Goal: Obtain resource: Obtain resource

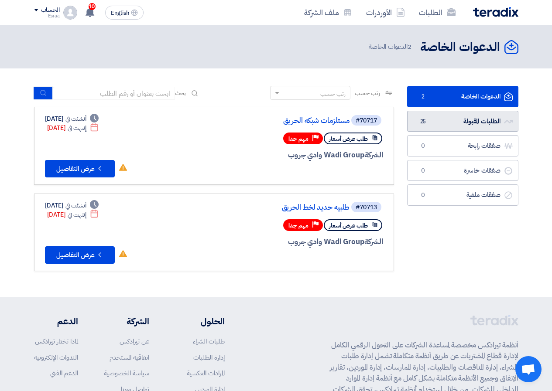
click at [487, 123] on link "الطلبات المقبولة الطلبات المقبولة 25" at bounding box center [462, 121] width 111 height 21
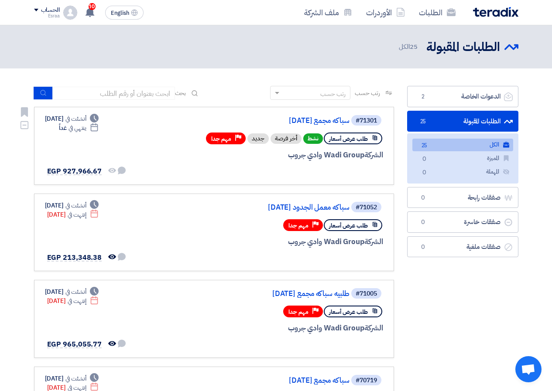
click at [215, 167] on div at bounding box center [278, 171] width 210 height 12
click at [340, 121] on link "سباكه مجمع [DATE]" at bounding box center [262, 121] width 175 height 8
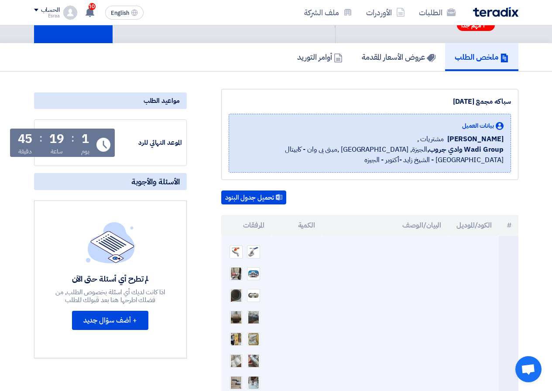
scroll to position [44, 0]
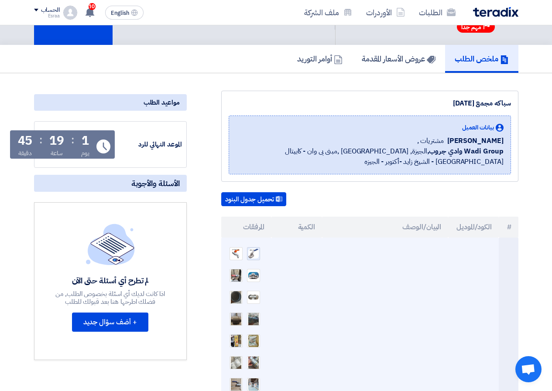
click at [250, 255] on img at bounding box center [253, 254] width 12 height 12
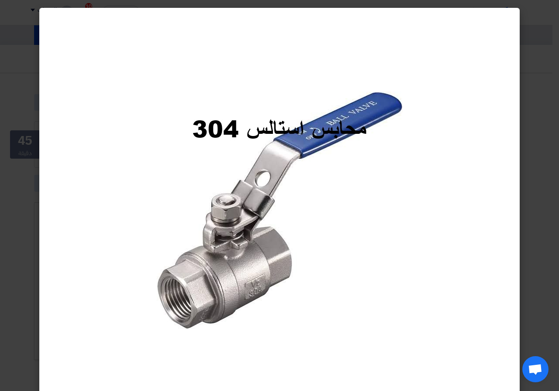
click at [549, 153] on modal-container at bounding box center [279, 195] width 559 height 391
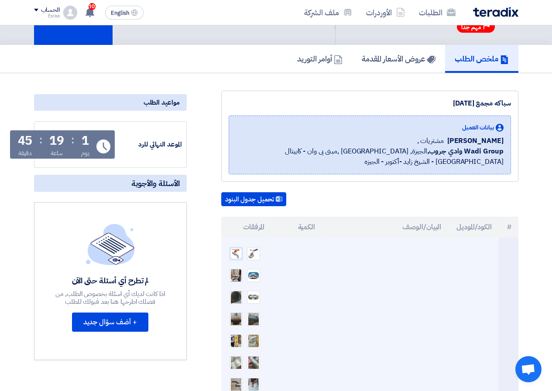
click at [233, 252] on img at bounding box center [236, 253] width 12 height 11
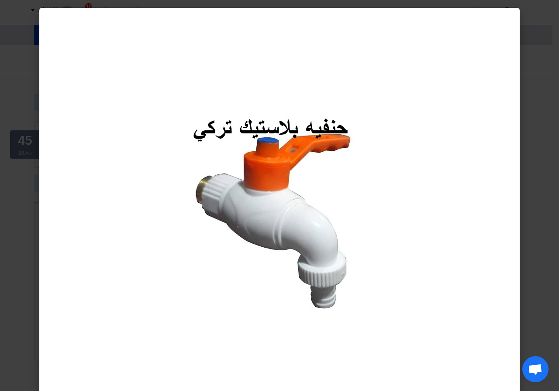
click at [558, 190] on modal-container at bounding box center [279, 195] width 559 height 391
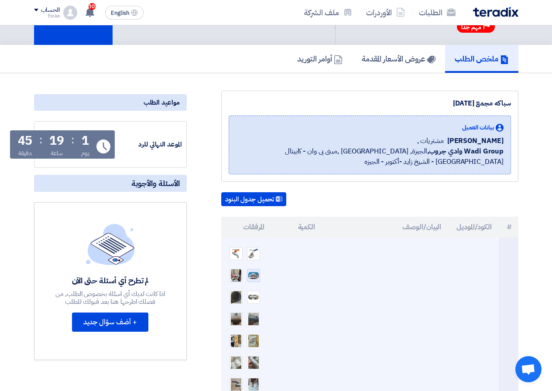
click at [256, 272] on img at bounding box center [253, 275] width 12 height 9
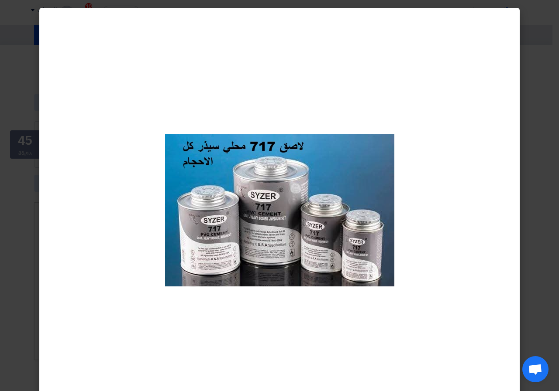
click at [533, 197] on modal-container at bounding box center [279, 195] width 559 height 391
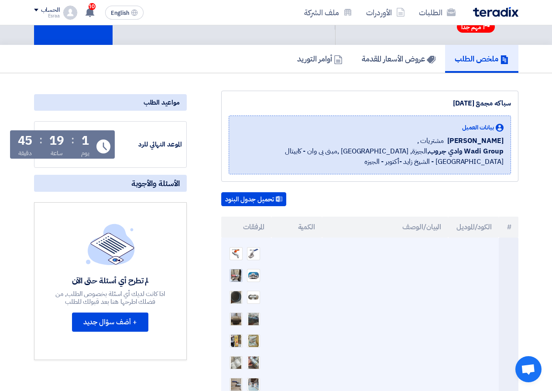
click at [235, 274] on img at bounding box center [236, 276] width 12 height 16
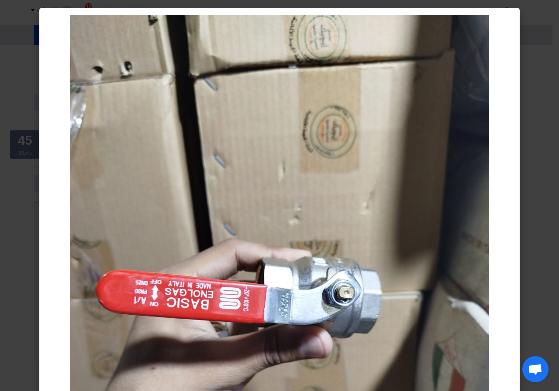
click at [532, 243] on modal-container at bounding box center [279, 195] width 559 height 391
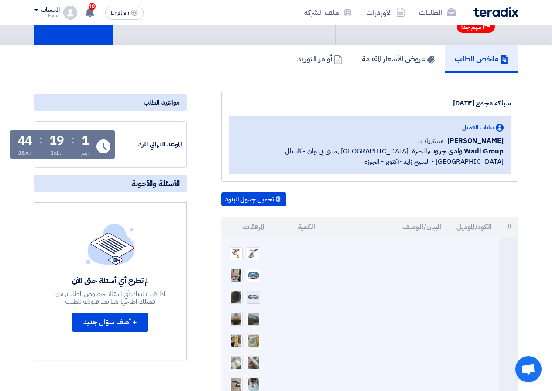
click at [253, 301] on div at bounding box center [253, 297] width 13 height 13
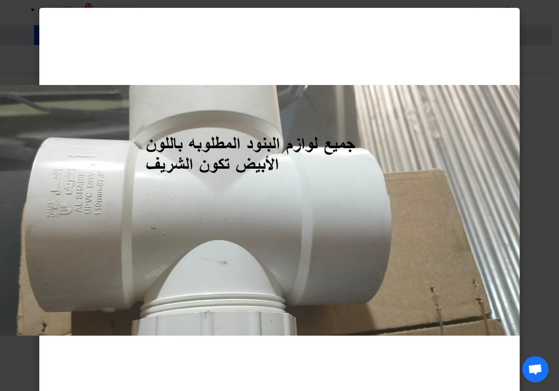
click at [540, 234] on modal-container at bounding box center [279, 195] width 559 height 391
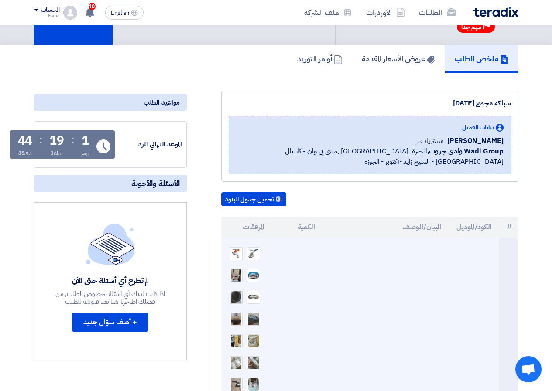
click at [233, 299] on img at bounding box center [236, 297] width 12 height 25
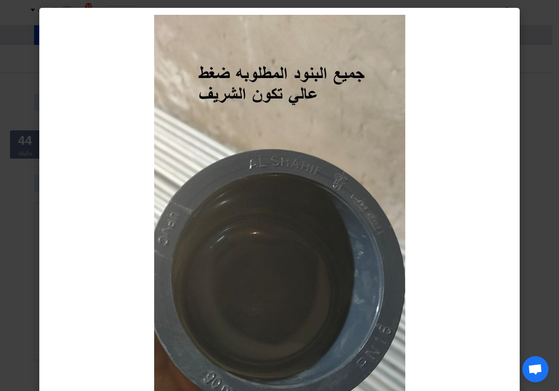
click at [538, 219] on modal-container at bounding box center [279, 195] width 559 height 391
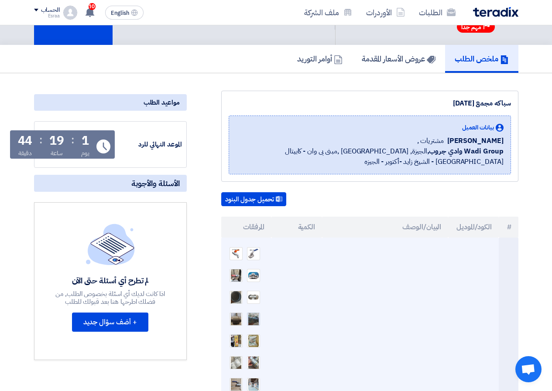
click at [258, 317] on img at bounding box center [253, 319] width 12 height 25
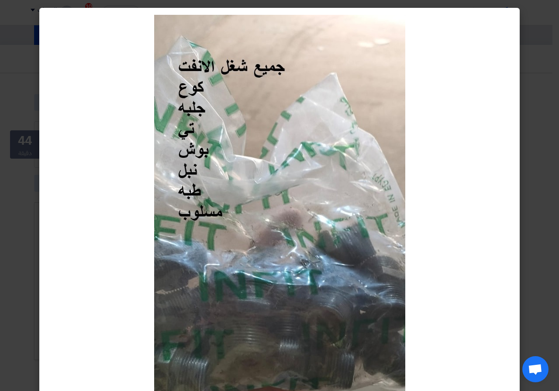
click at [546, 237] on modal-container at bounding box center [279, 195] width 559 height 391
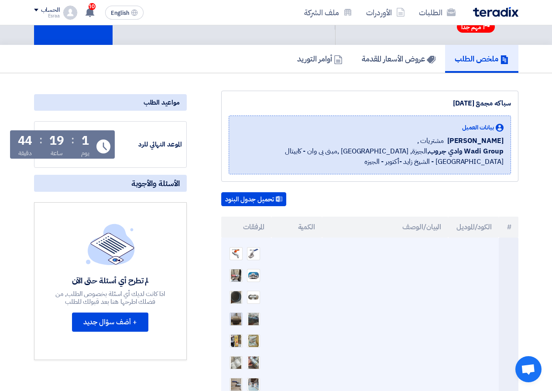
click at [237, 320] on img at bounding box center [236, 319] width 12 height 21
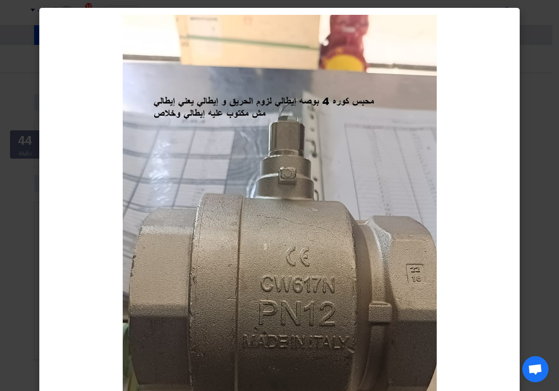
click at [533, 101] on modal-container at bounding box center [279, 195] width 559 height 391
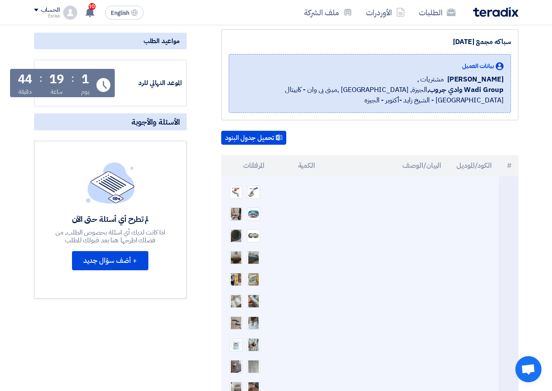
scroll to position [131, 0]
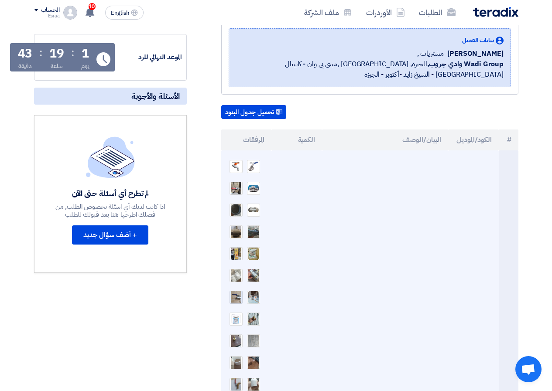
click at [237, 295] on img at bounding box center [236, 297] width 12 height 25
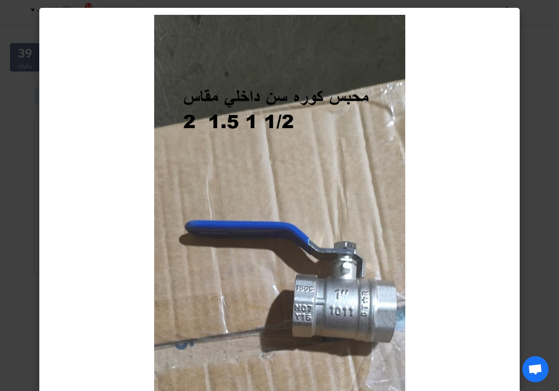
click at [29, 145] on modal-container at bounding box center [279, 195] width 559 height 391
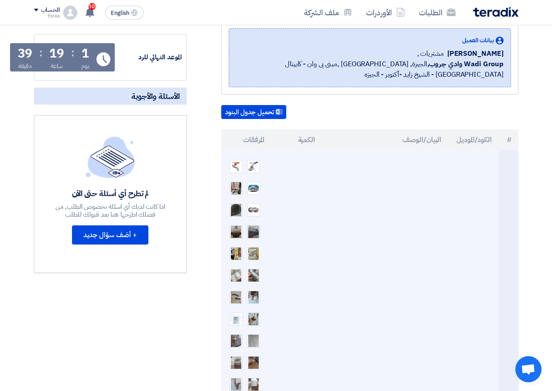
click at [254, 234] on img at bounding box center [253, 231] width 12 height 25
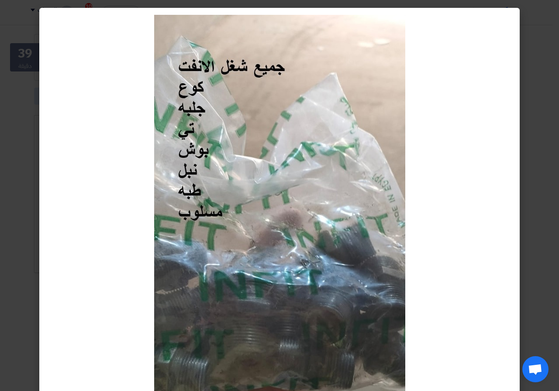
click at [34, 232] on modal-container at bounding box center [279, 195] width 559 height 391
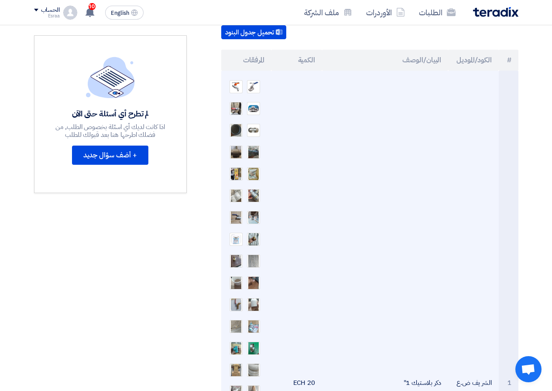
scroll to position [218, 0]
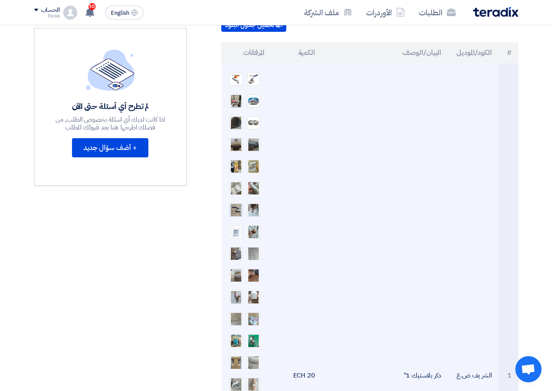
click at [235, 212] on img at bounding box center [236, 210] width 12 height 25
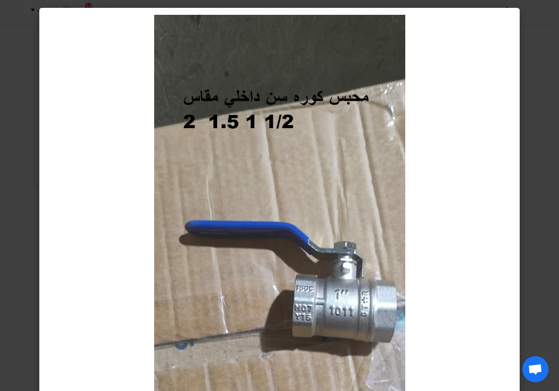
click at [31, 229] on modal-container at bounding box center [279, 195] width 559 height 391
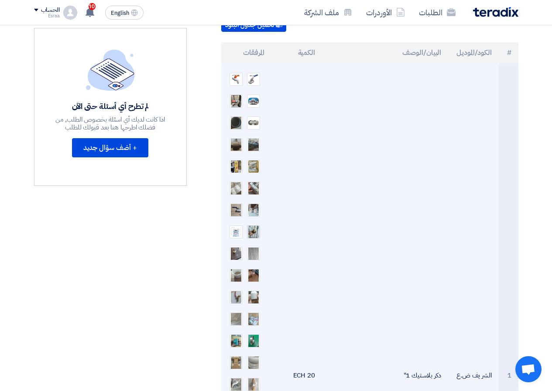
click at [251, 230] on img at bounding box center [253, 232] width 12 height 16
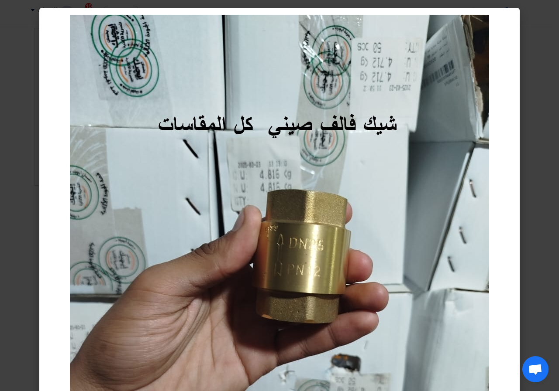
click at [23, 237] on modal-container at bounding box center [279, 195] width 559 height 391
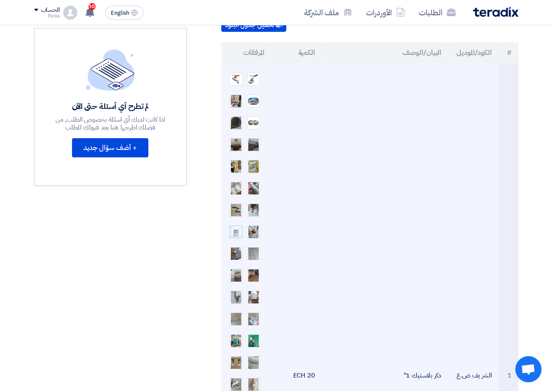
click at [234, 234] on img at bounding box center [236, 232] width 12 height 12
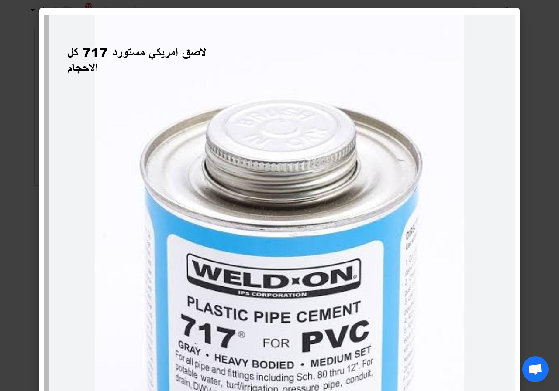
click at [27, 225] on modal-container at bounding box center [279, 195] width 559 height 391
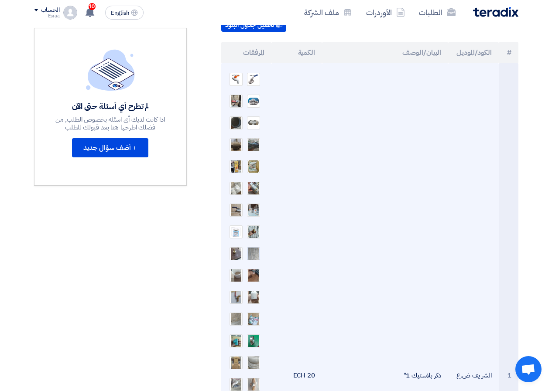
click at [258, 253] on img at bounding box center [253, 253] width 12 height 21
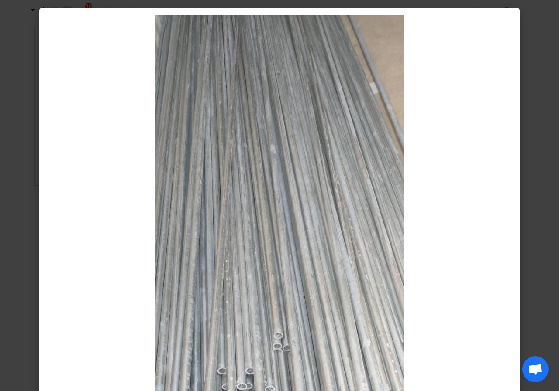
click at [19, 246] on modal-container at bounding box center [279, 195] width 559 height 391
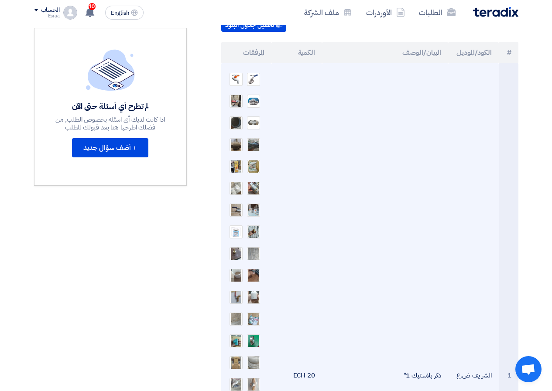
click at [243, 255] on ul at bounding box center [246, 374] width 37 height 611
click at [239, 256] on img at bounding box center [236, 253] width 12 height 25
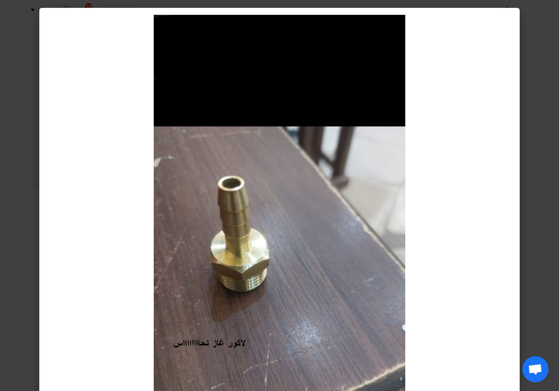
click at [35, 265] on modal-container at bounding box center [279, 195] width 559 height 391
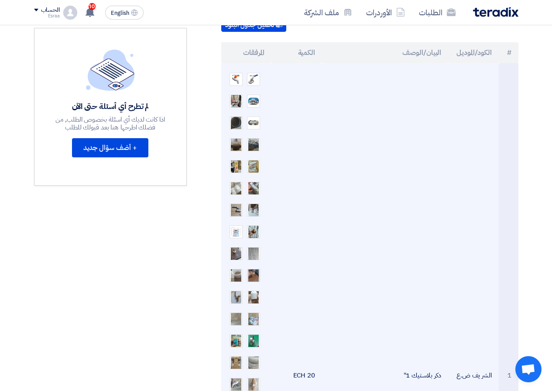
click at [252, 274] on img at bounding box center [253, 275] width 12 height 25
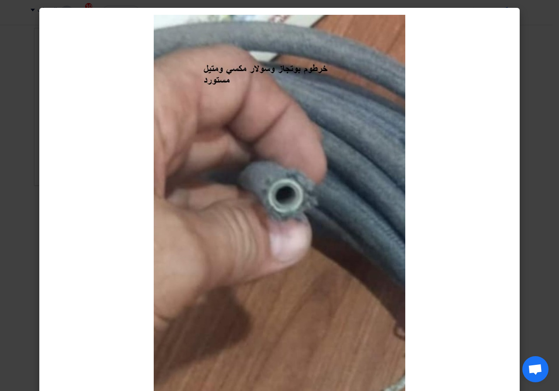
click at [28, 260] on modal-container at bounding box center [279, 195] width 559 height 391
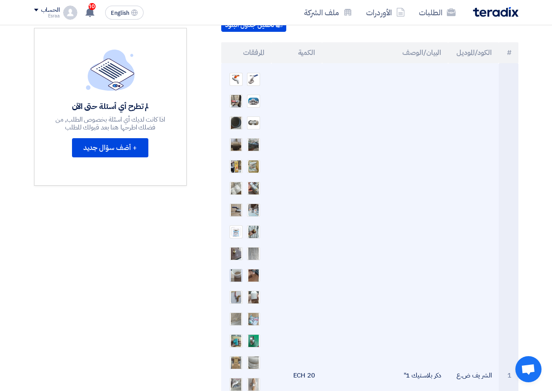
click at [239, 278] on img at bounding box center [236, 275] width 12 height 25
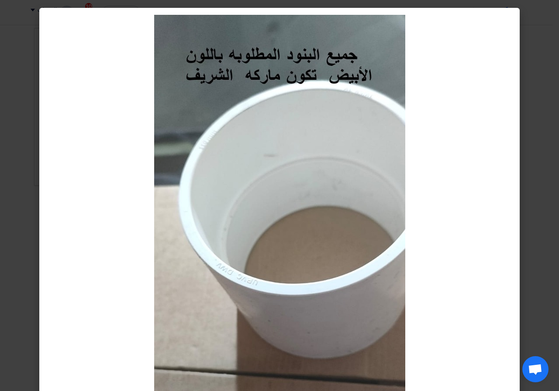
click at [24, 273] on modal-container at bounding box center [279, 195] width 559 height 391
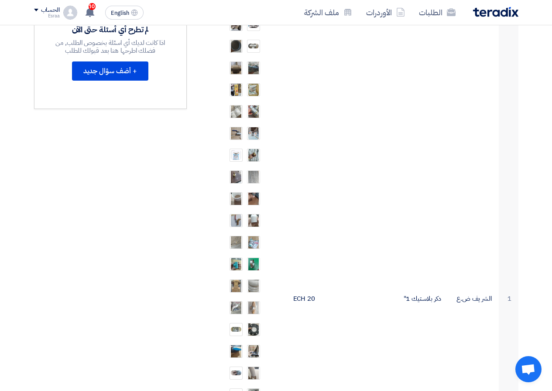
scroll to position [305, 0]
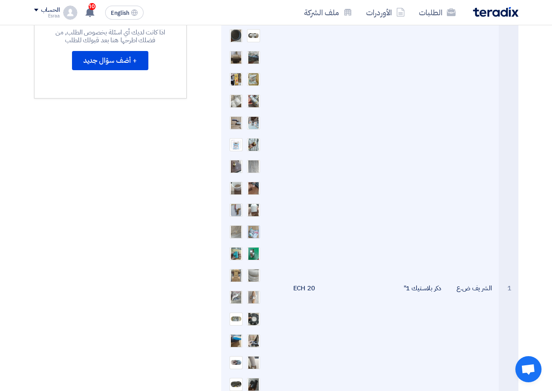
click at [252, 230] on img at bounding box center [253, 231] width 12 height 25
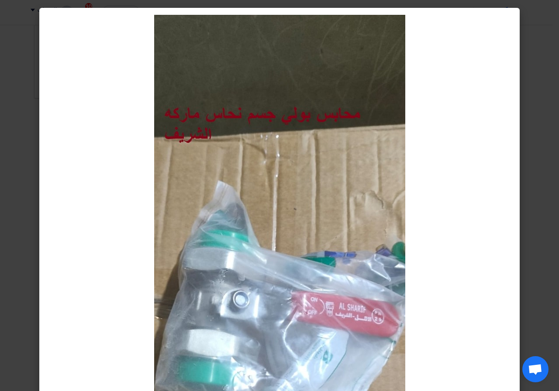
click at [14, 248] on modal-container at bounding box center [279, 195] width 559 height 391
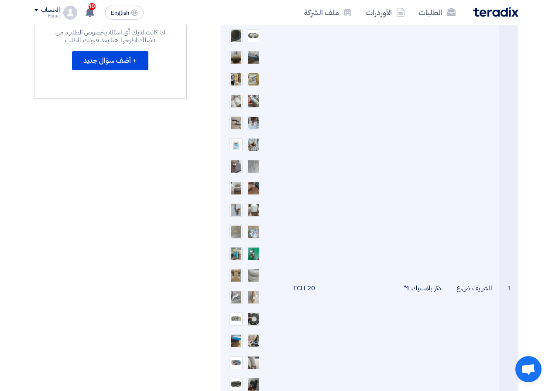
click at [237, 250] on img at bounding box center [236, 254] width 12 height 16
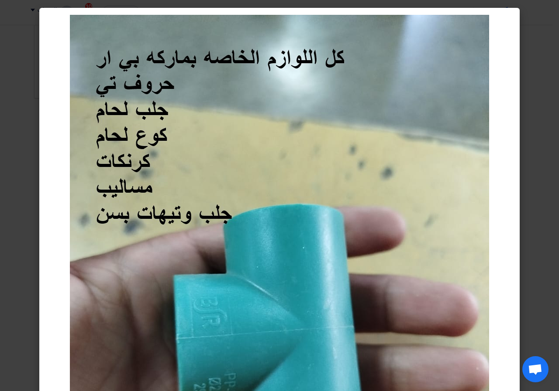
click at [27, 254] on modal-container at bounding box center [279, 195] width 559 height 391
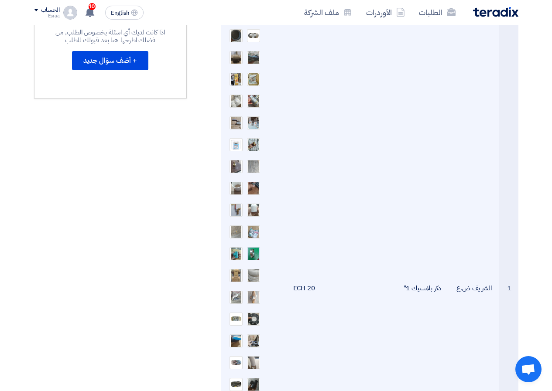
click at [256, 255] on img at bounding box center [253, 253] width 12 height 21
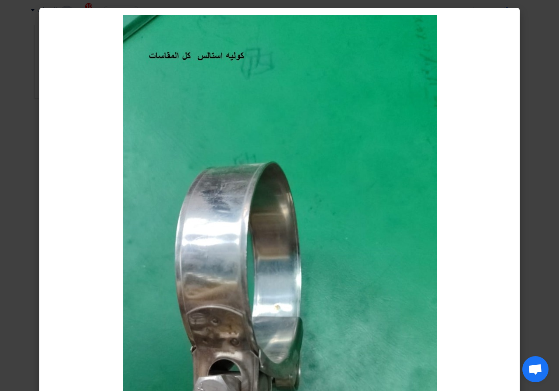
click at [25, 285] on modal-container at bounding box center [279, 195] width 559 height 391
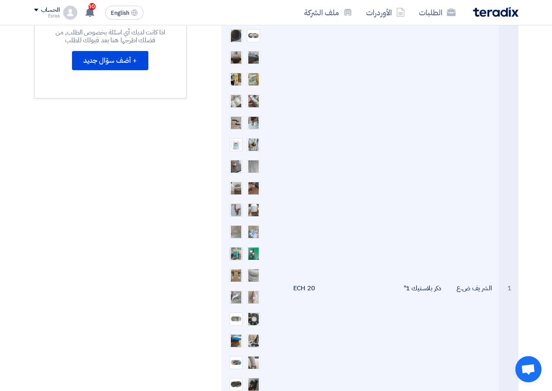
click at [233, 257] on img at bounding box center [236, 254] width 12 height 16
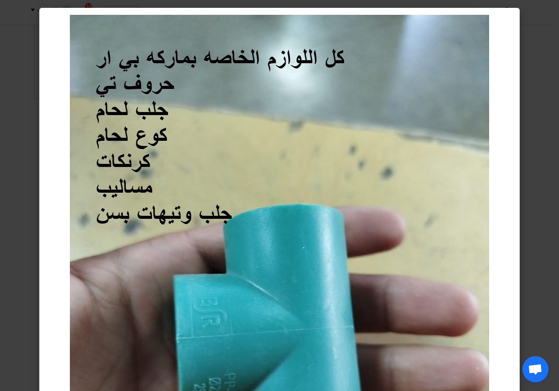
click at [30, 270] on modal-container at bounding box center [279, 195] width 559 height 391
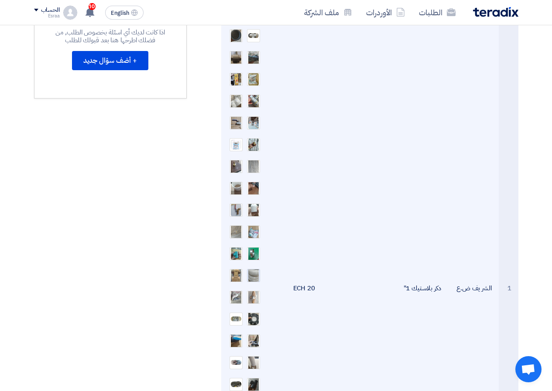
click at [252, 274] on img at bounding box center [253, 275] width 12 height 25
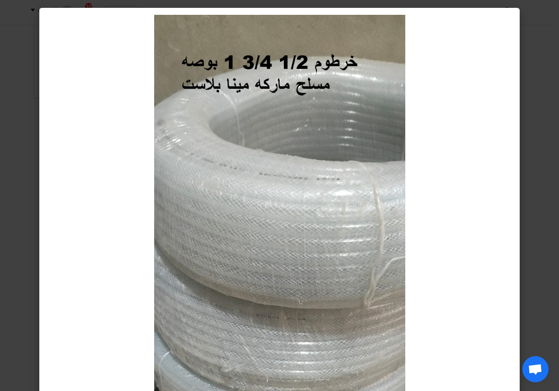
click at [24, 243] on modal-container at bounding box center [279, 195] width 559 height 391
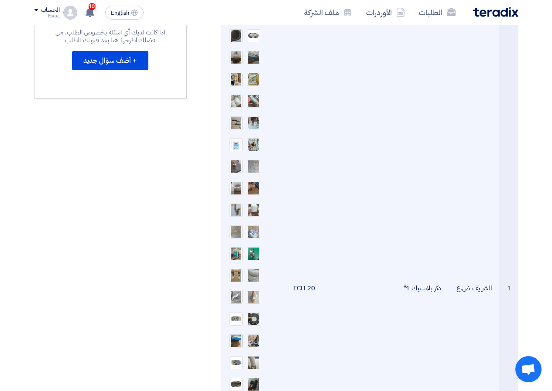
click at [233, 341] on img at bounding box center [236, 341] width 12 height 25
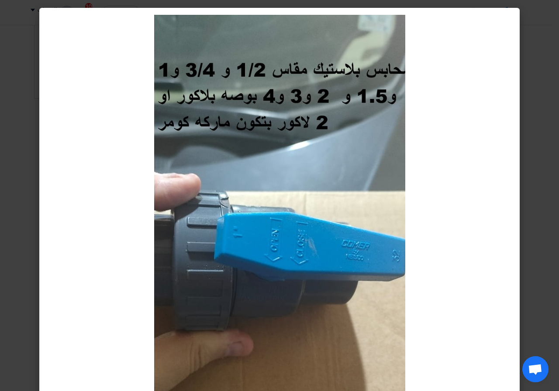
click at [18, 302] on modal-container at bounding box center [279, 195] width 559 height 391
